Goal: Navigation & Orientation: Find specific page/section

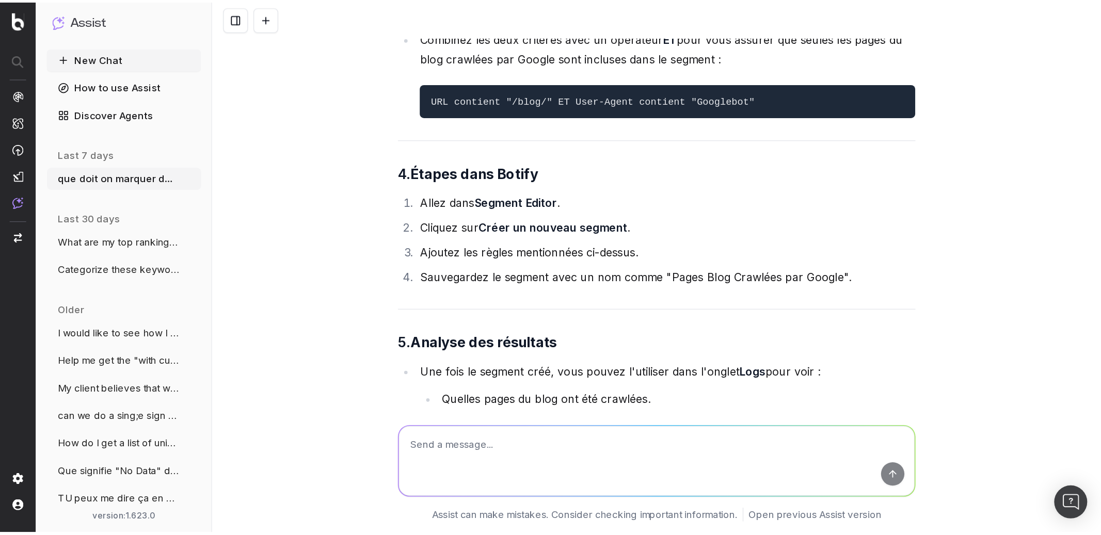
scroll to position [1407, 0]
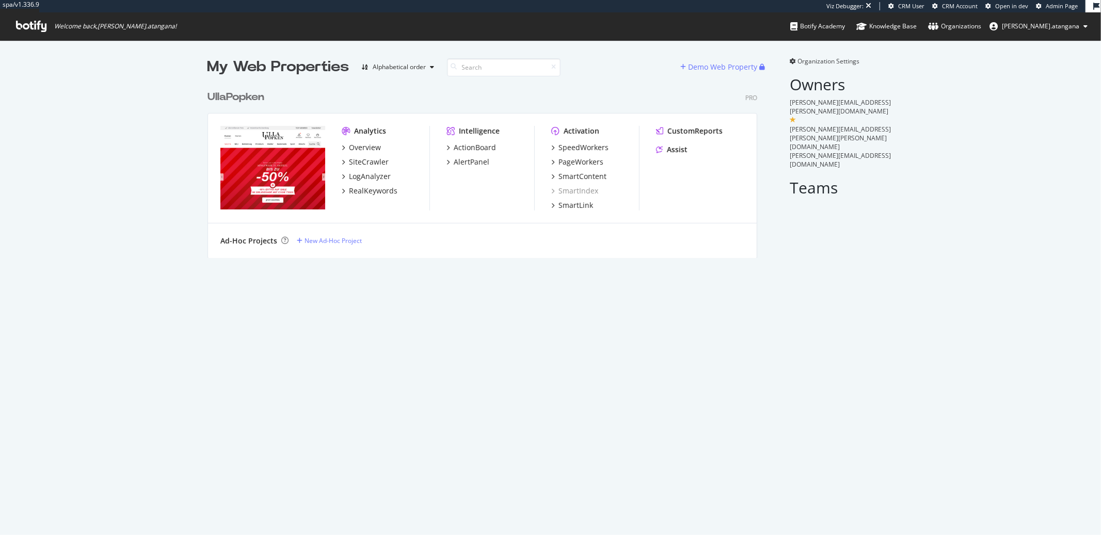
scroll to position [172, 549]
drag, startPoint x: 515, startPoint y: 186, endPoint x: 505, endPoint y: 186, distance: 9.8
click at [514, 186] on div "Intelligence ActionBoard AlertPanel" at bounding box center [490, 168] width 88 height 85
click at [366, 174] on div "LogAnalyzer" at bounding box center [370, 176] width 42 height 10
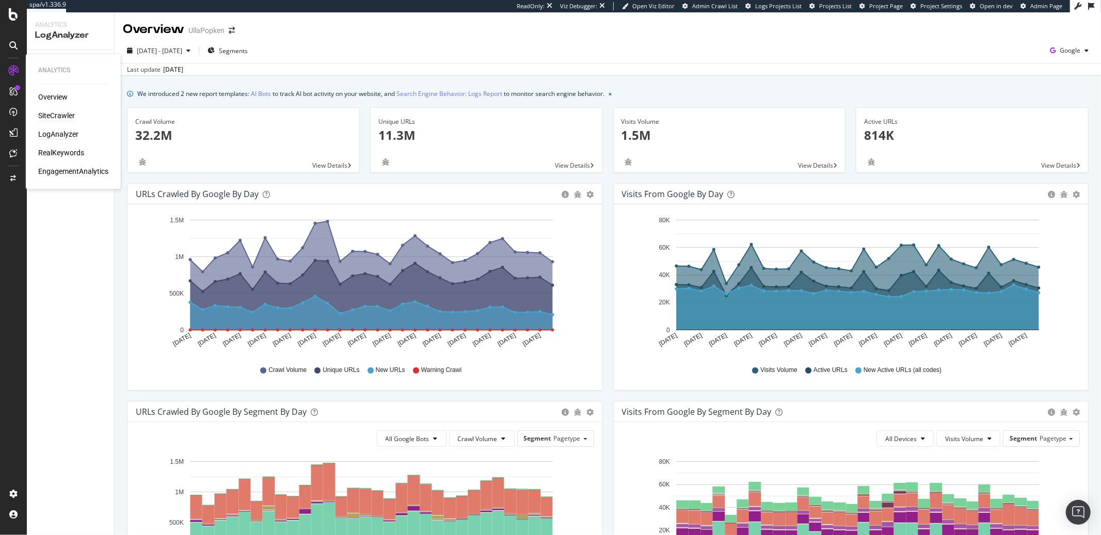
click at [54, 114] on div "SiteCrawler" at bounding box center [56, 116] width 37 height 10
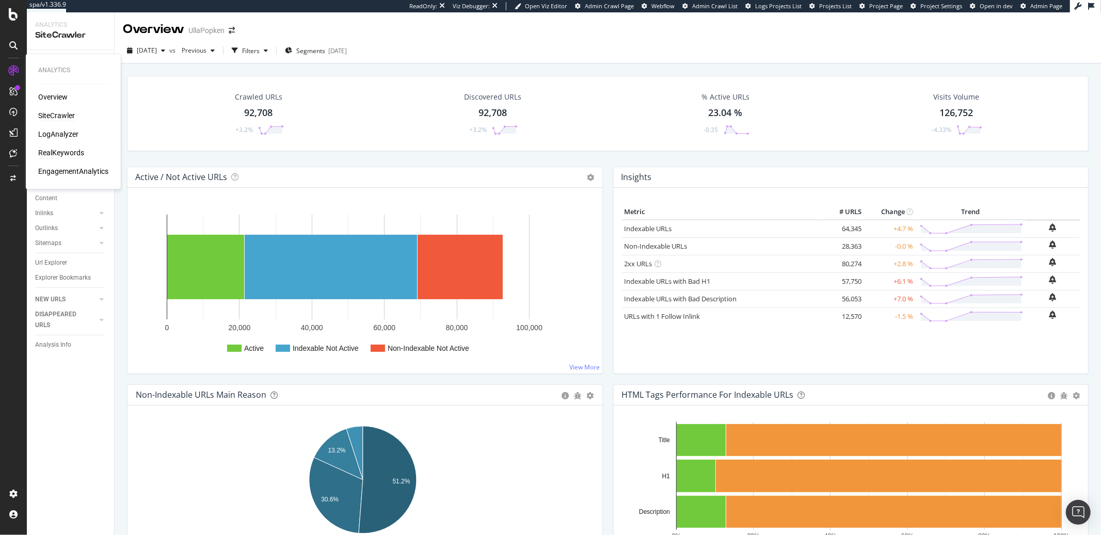
click at [75, 156] on div "RealKeywords" at bounding box center [61, 153] width 46 height 10
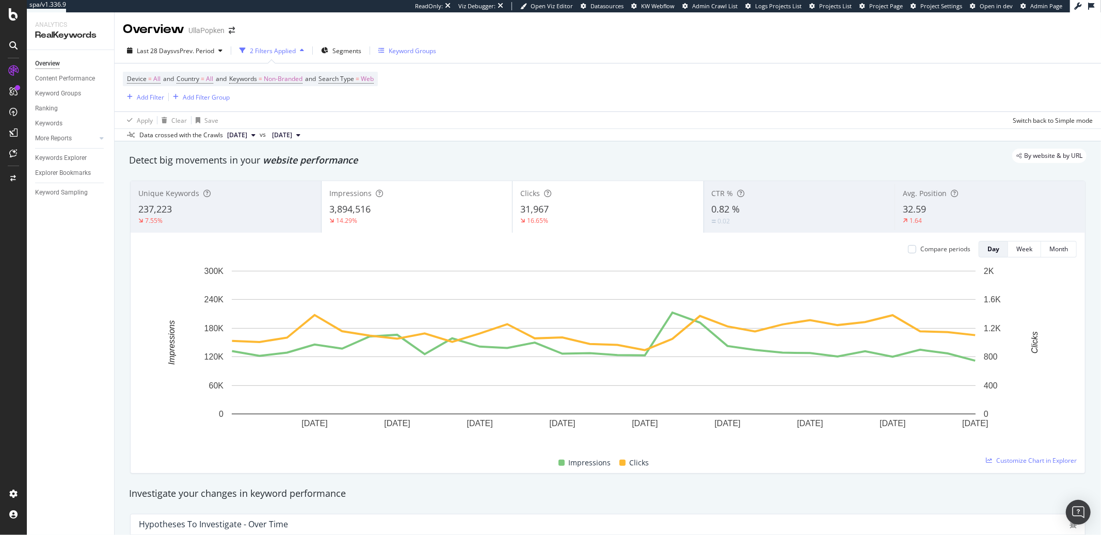
click at [402, 54] on div "Keyword Groups" at bounding box center [407, 50] width 58 height 15
click at [55, 194] on div "PageWorkers" at bounding box center [59, 194] width 43 height 10
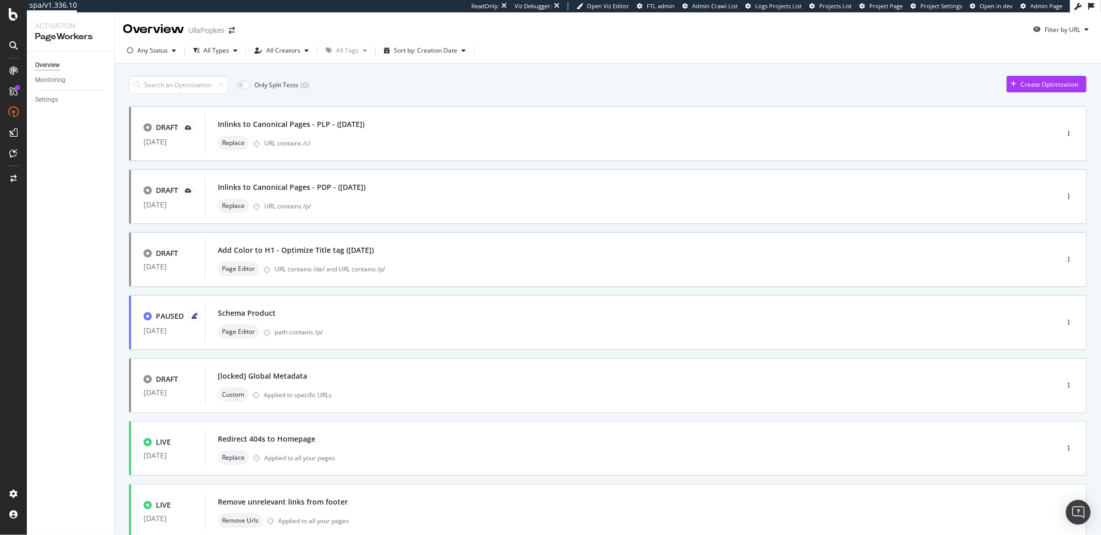
click at [175, 50] on icon "button" at bounding box center [174, 50] width 4 height 6
click at [161, 103] on div "Paused" at bounding box center [154, 106] width 21 height 9
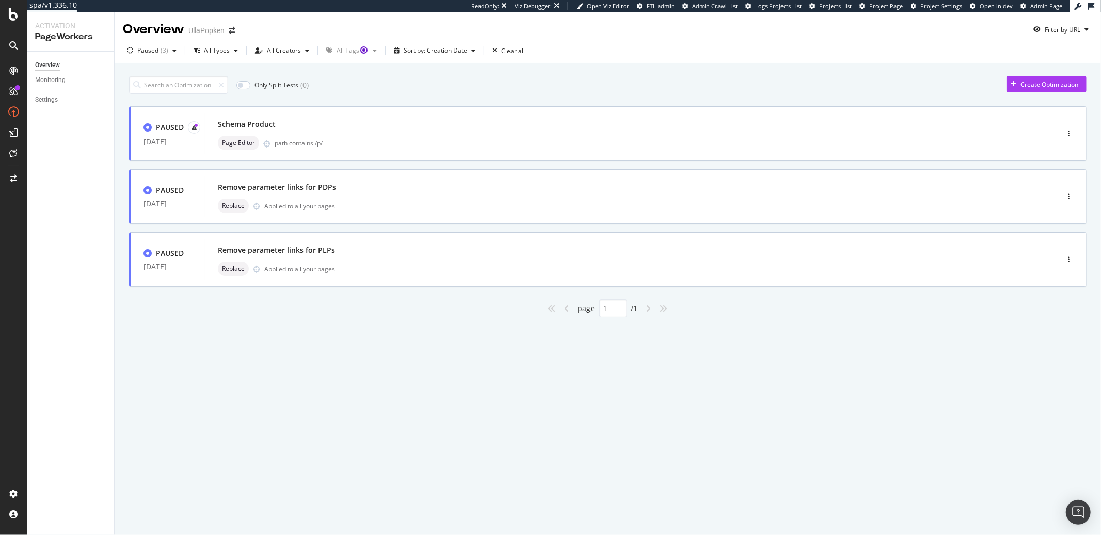
click at [649, 47] on div "Paused ( 3 ) All Types All Creators All Tags Sort by: Creation Date Clear all" at bounding box center [608, 52] width 986 height 21
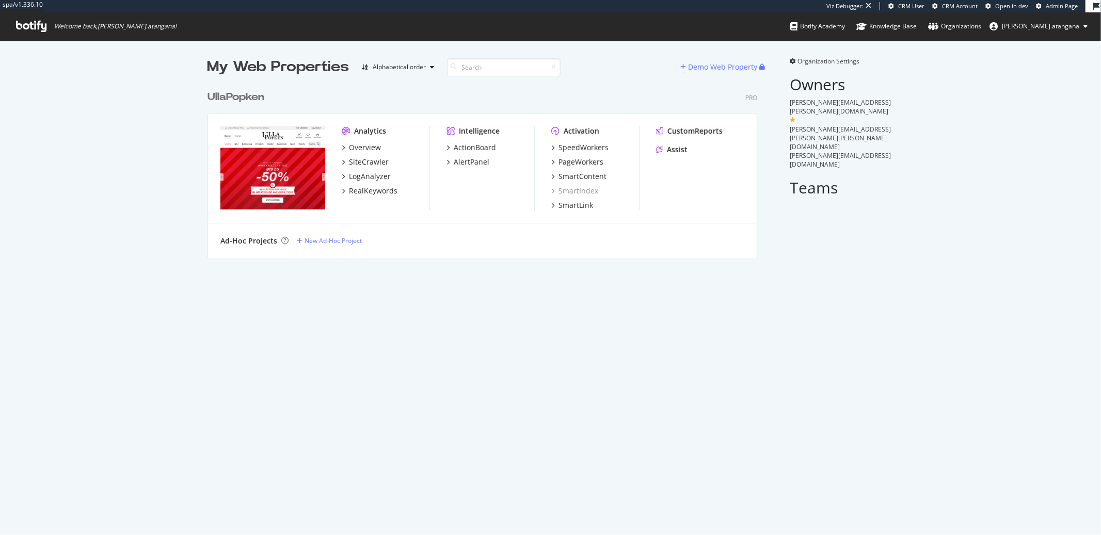
scroll to position [172, 549]
click at [579, 189] on div "SmartIndex" at bounding box center [574, 191] width 47 height 10
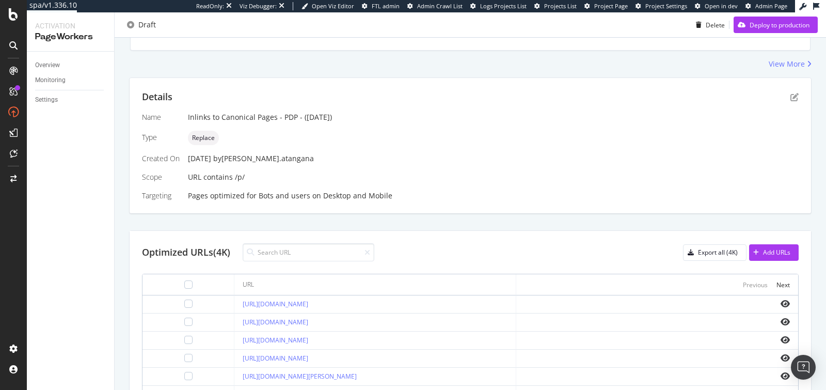
scroll to position [117, 0]
